Goal: Use online tool/utility: Utilize a website feature to perform a specific function

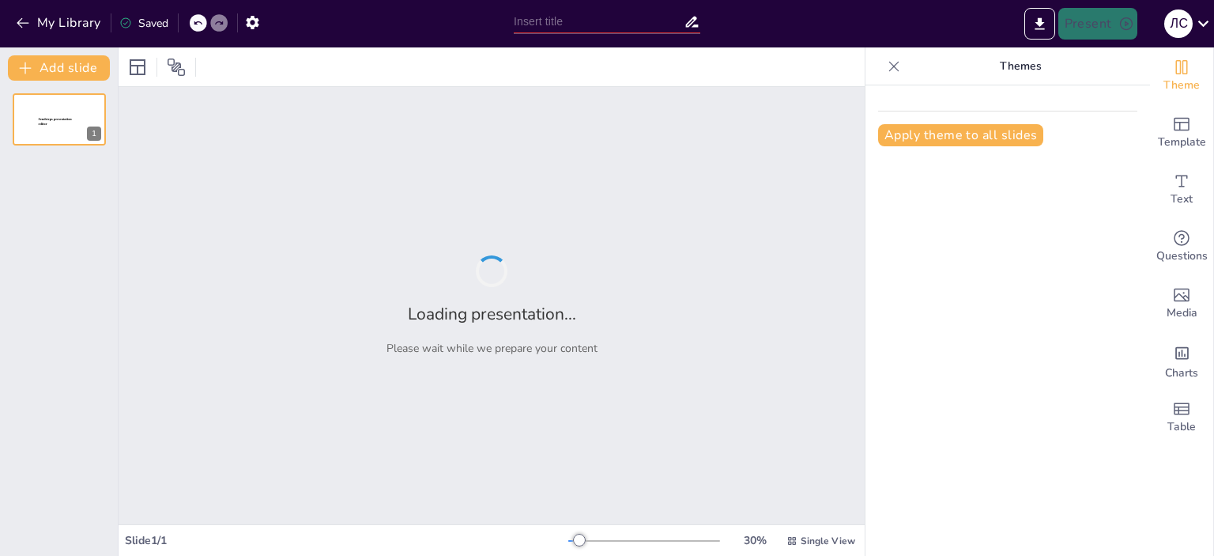
type input "Інновації в управлінні проектами: нові підходи"
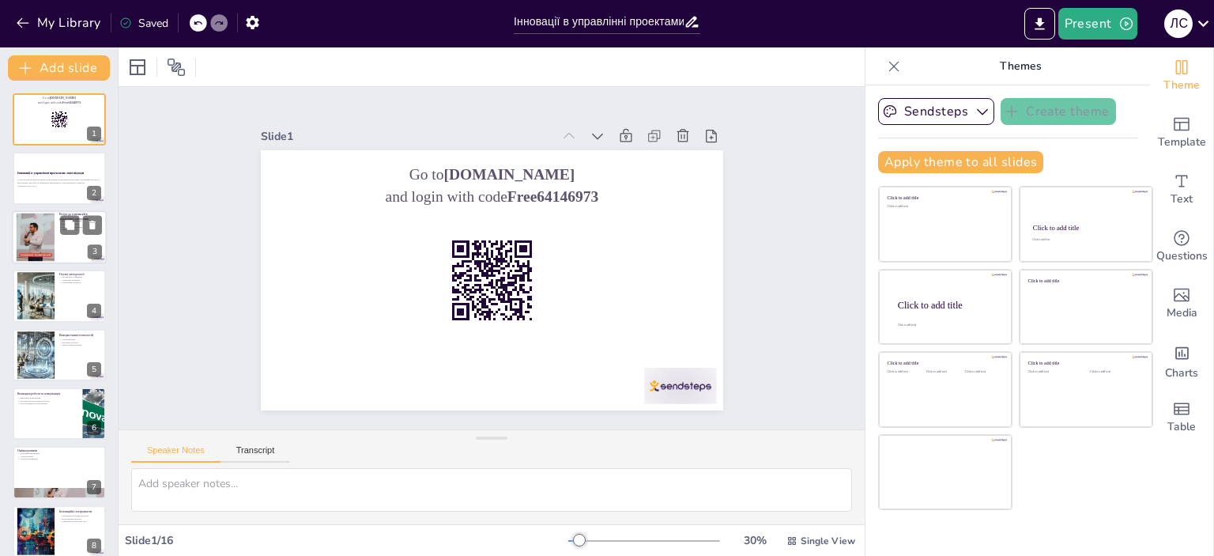
click at [52, 244] on div at bounding box center [36, 237] width 92 height 48
checkbox input "true"
type textarea "Loremipsu d sitametcon adipiscin e seddoeiu temporinc utl etdolorem al enimad m…"
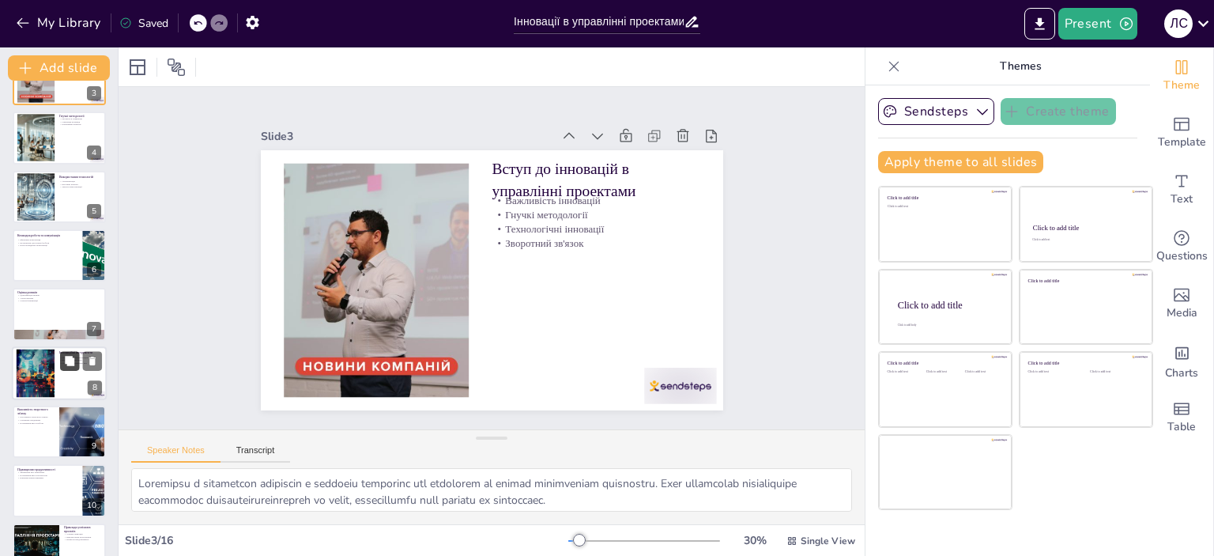
checkbox input "true"
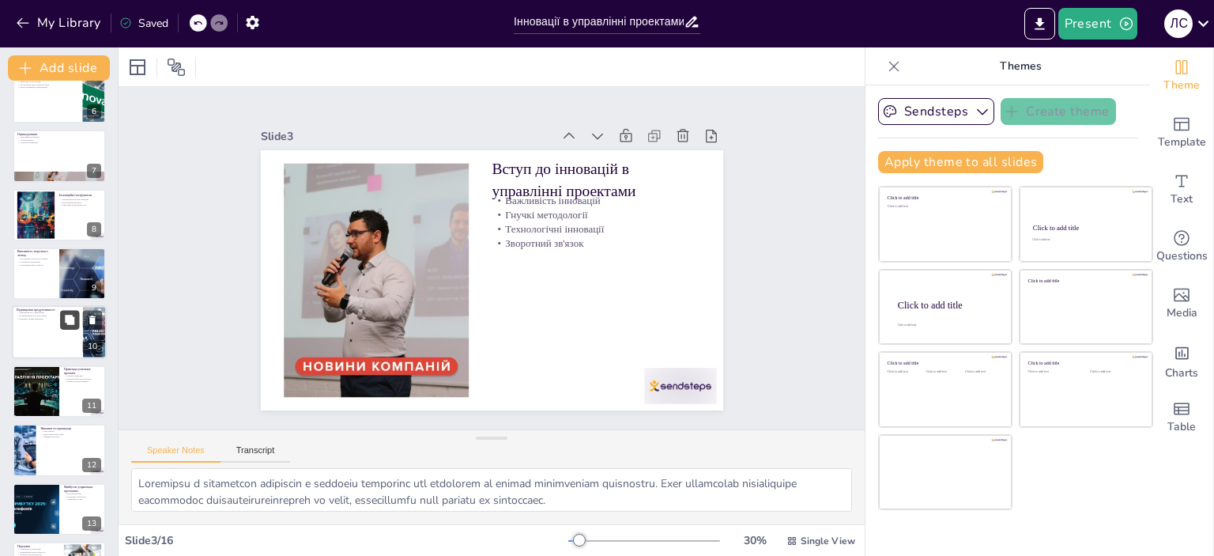
click at [66, 323] on icon at bounding box center [69, 319] width 11 height 11
type textarea "Зменшення часу виконання завдань є одним з основних переваг інновацій. Це дозво…"
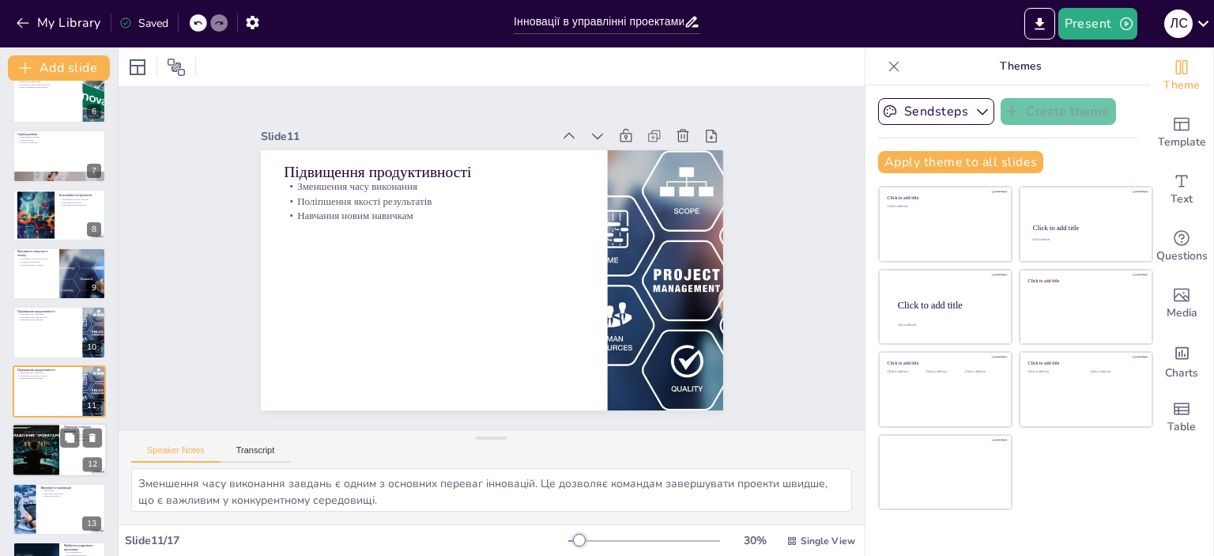
checkbox input "true"
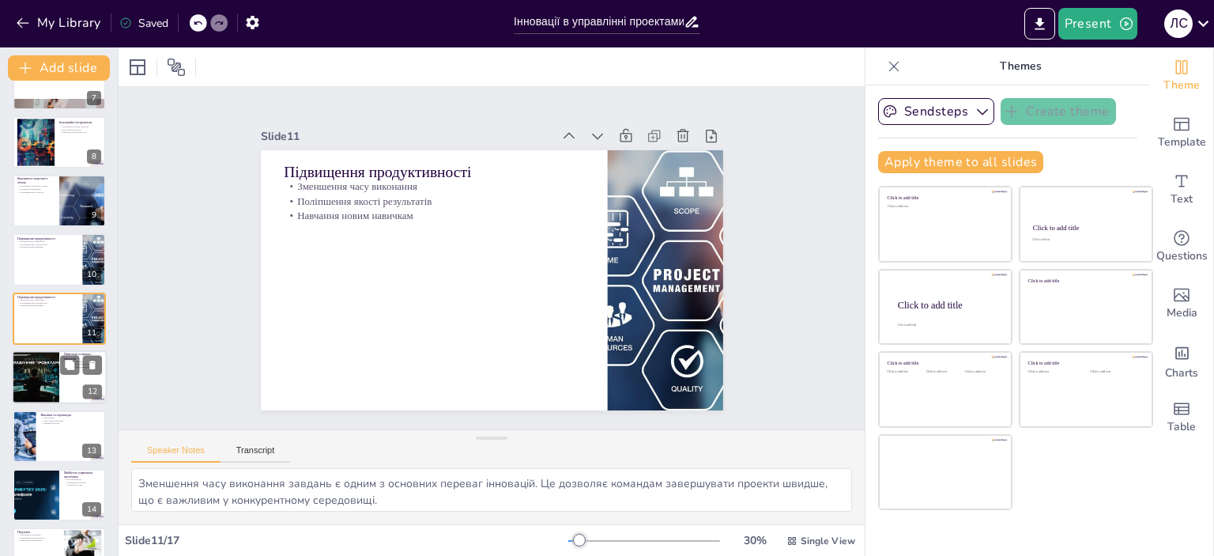
click at [47, 388] on div at bounding box center [35, 377] width 82 height 54
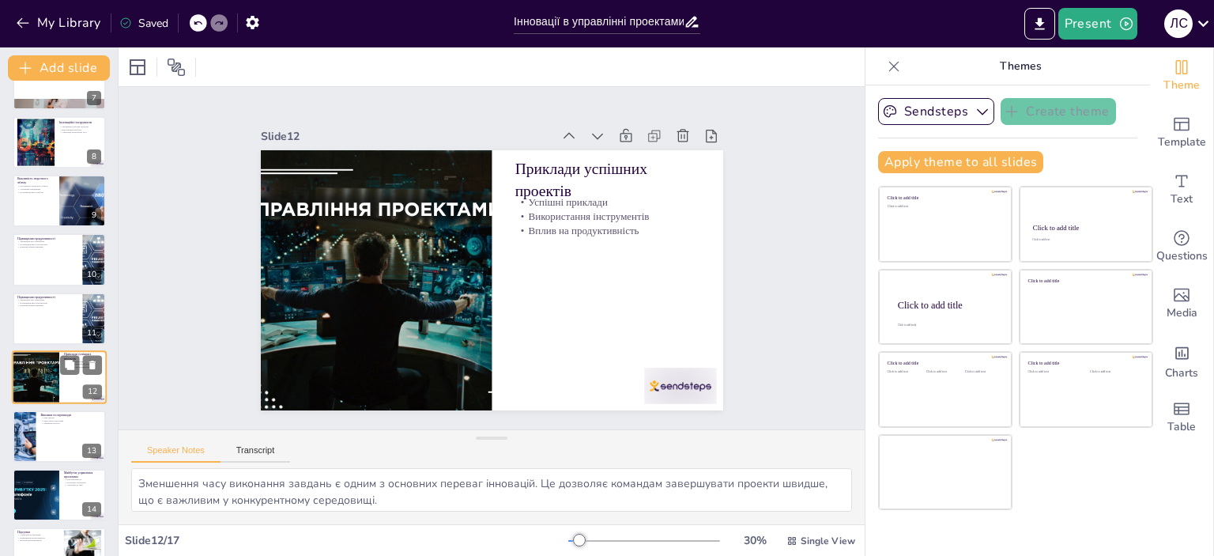
type textarea "Успішні приклади компаній, які впровадили інновації, можуть слугувати натхнення…"
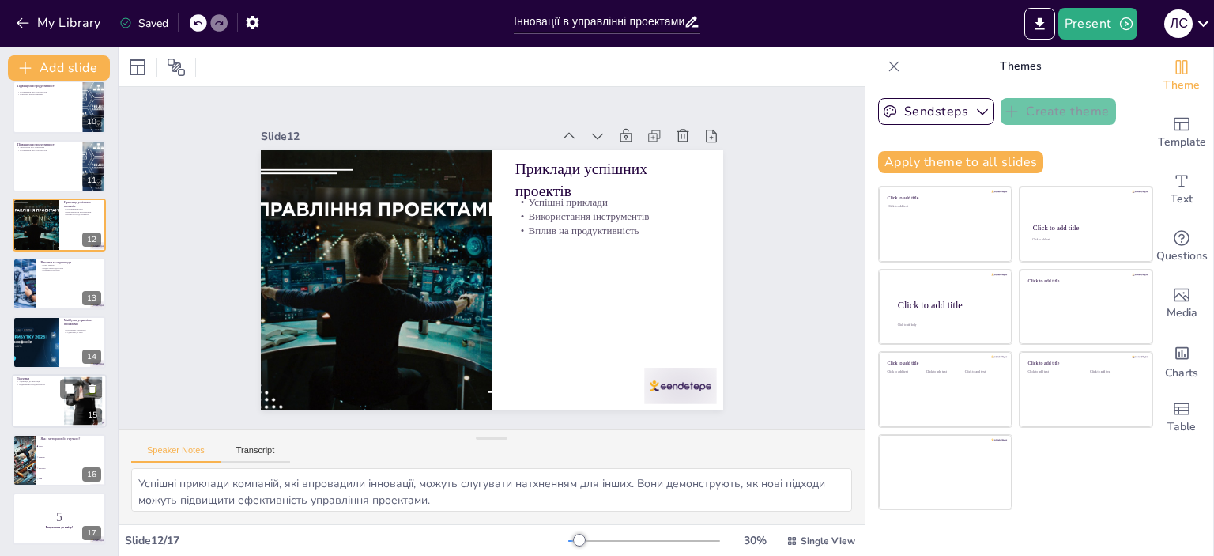
scroll to position [543, 0]
checkbox input "true"
click at [63, 394] on button at bounding box center [69, 387] width 19 height 19
type textarea "Адаптація до інновацій є ключовим фактором успіху в управлінні проектами. Коман…"
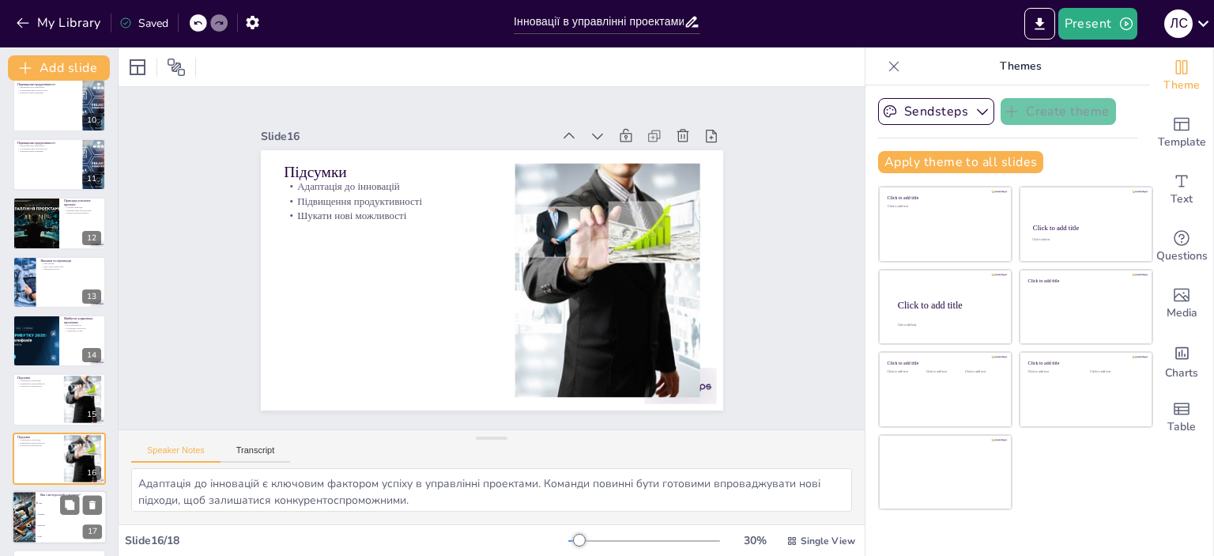
checkbox input "true"
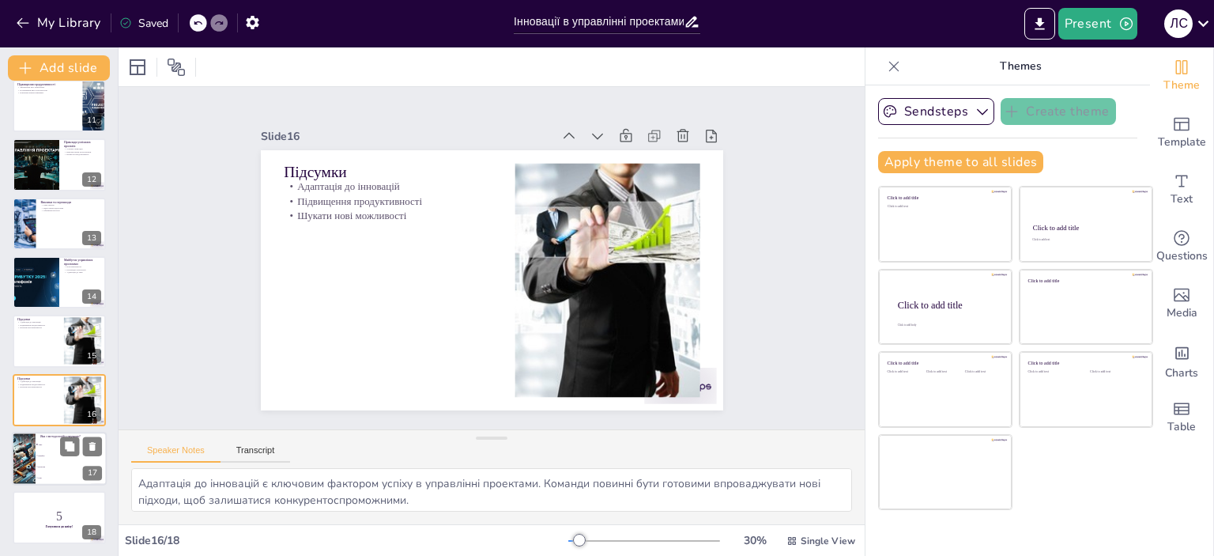
click at [55, 447] on li "Agile" at bounding box center [71, 444] width 71 height 11
type textarea "Правильна відповідь - Agile. Ця методологія є гнучкою і дозволяє командам швидк…"
checkbox input "true"
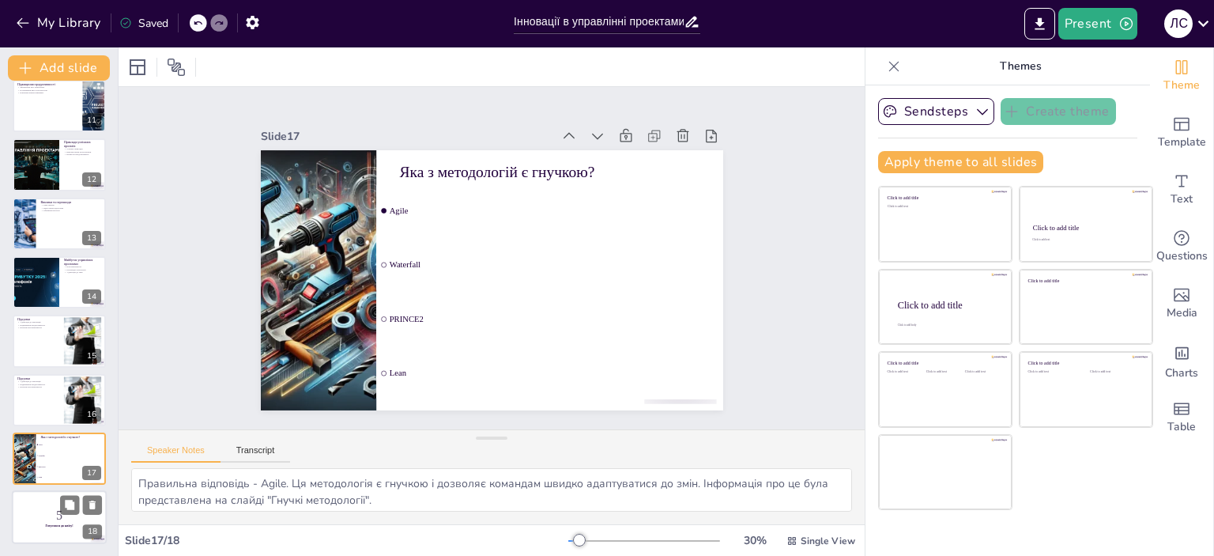
checkbox input "true"
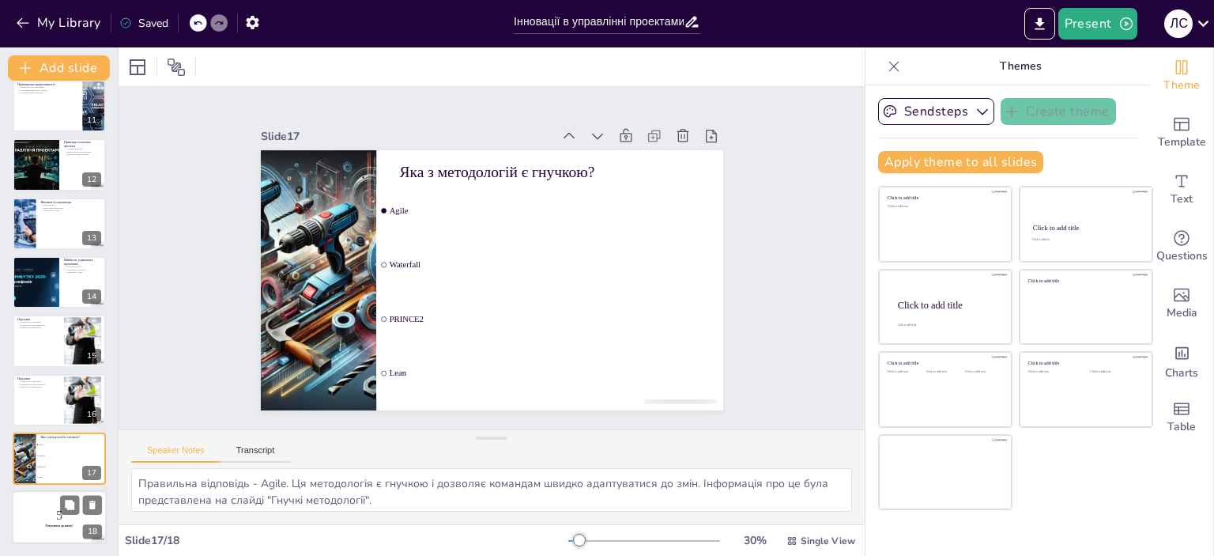
checkbox input "true"
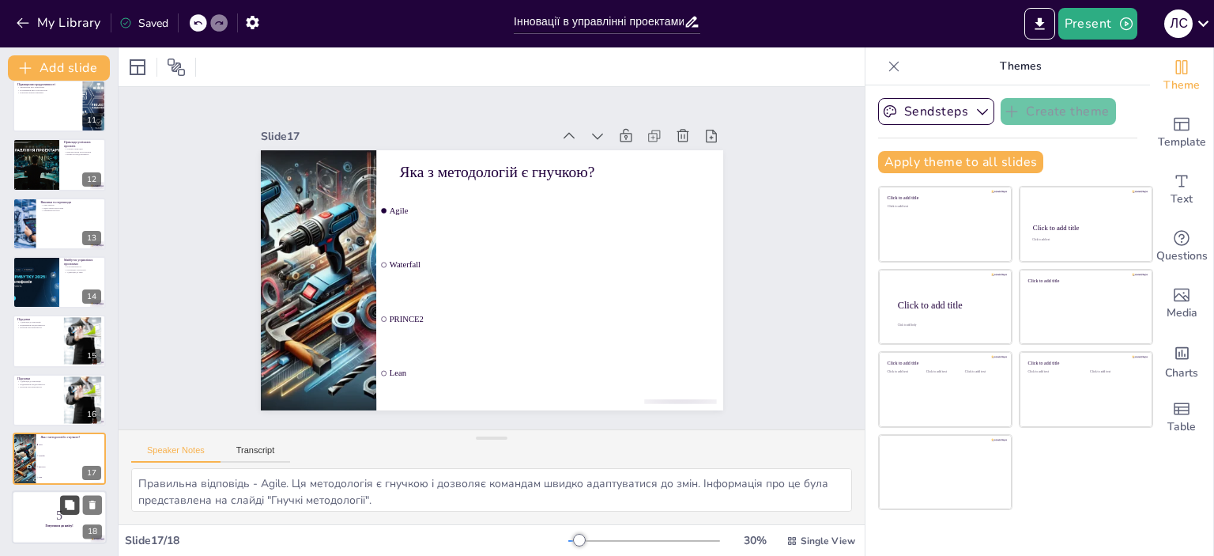
checkbox input "true"
click at [70, 503] on icon at bounding box center [69, 504] width 9 height 9
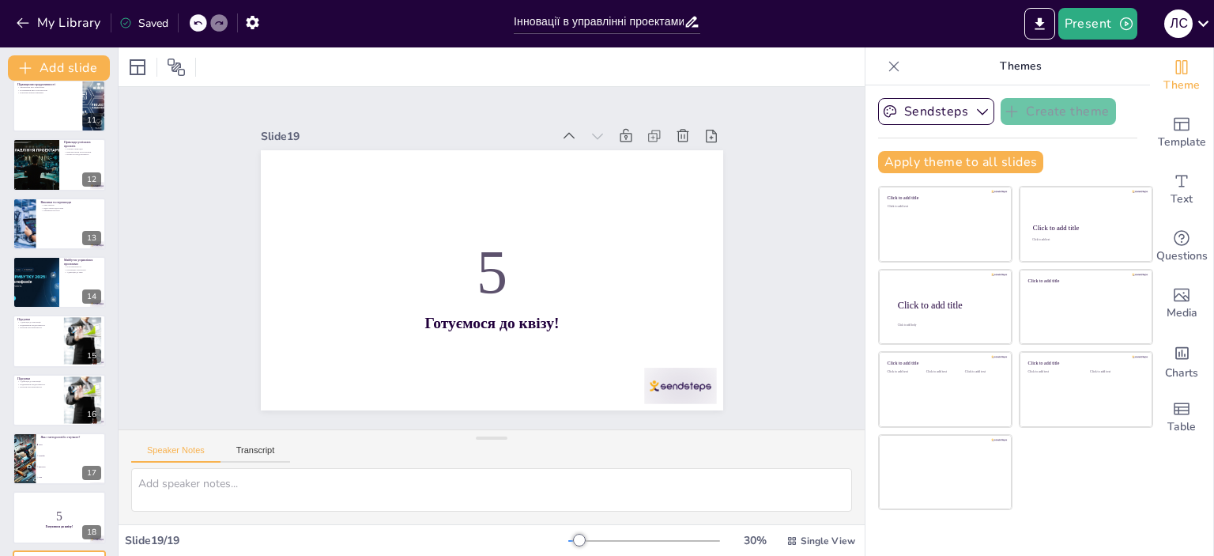
scroll to position [661, 0]
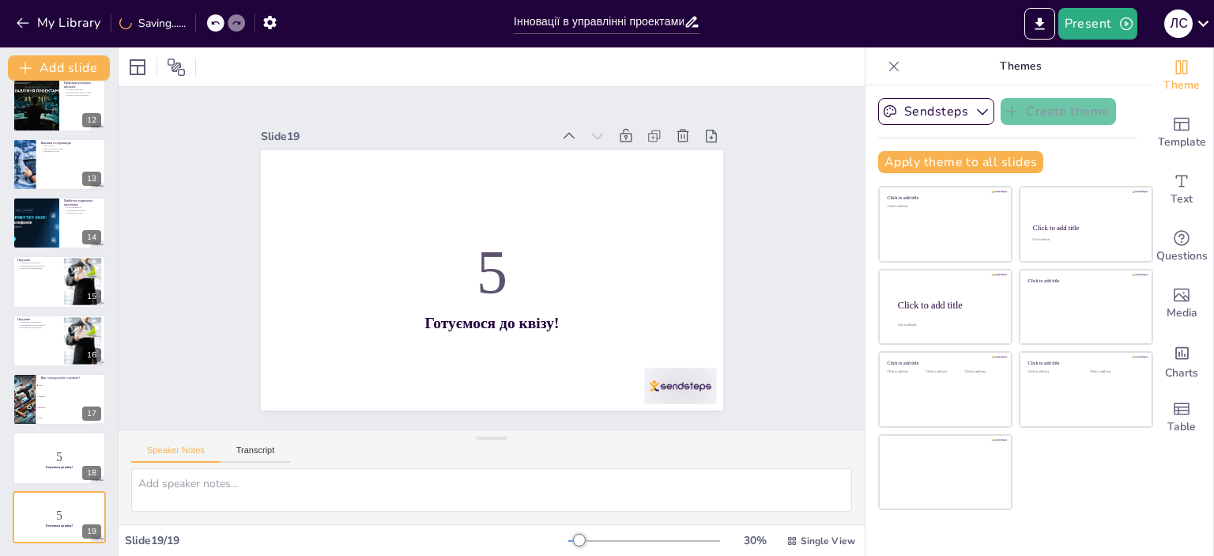
checkbox input "true"
